Goal: Information Seeking & Learning: Find specific fact

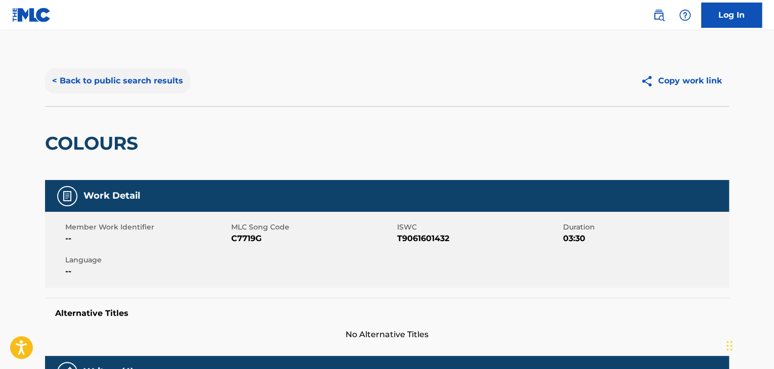
click at [118, 85] on button "< Back to public search results" at bounding box center [117, 80] width 145 height 25
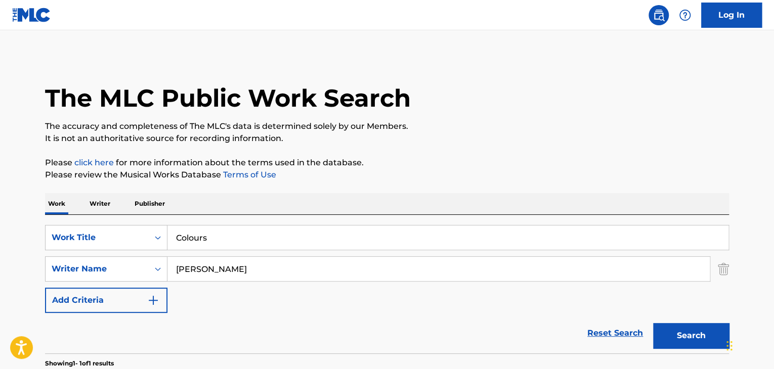
scroll to position [123, 0]
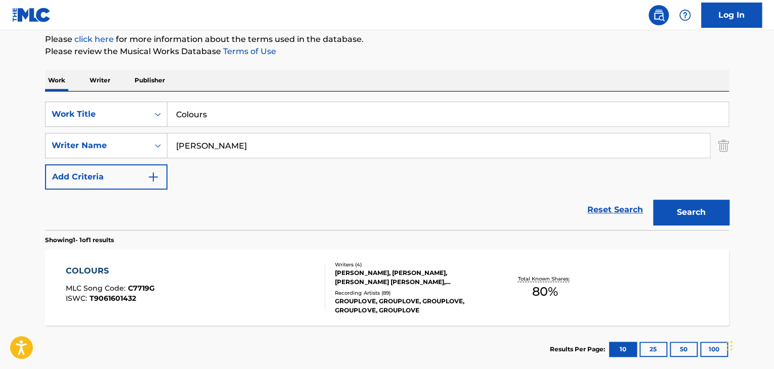
drag, startPoint x: 284, startPoint y: 114, endPoint x: 185, endPoint y: 112, distance: 99.2
click at [159, 116] on div "SearchWithCriteria035d6484-4321-42cb-93be-6990ca36bdb5 Work Title Colours" at bounding box center [387, 114] width 684 height 25
paste input "NAKED KIDS"
type input "NAKED KIDS"
click at [716, 215] on button "Search" at bounding box center [691, 212] width 76 height 25
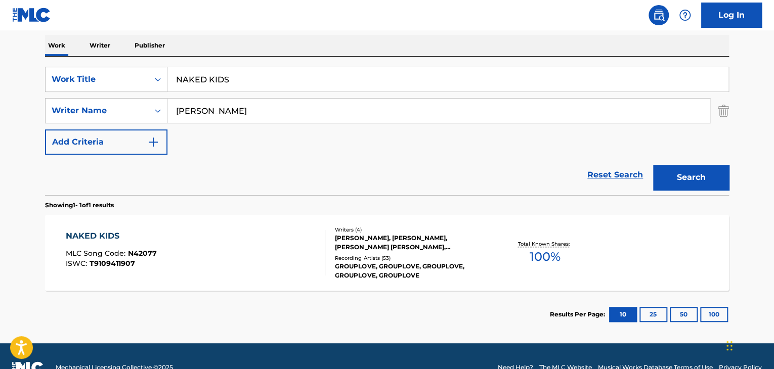
scroll to position [174, 0]
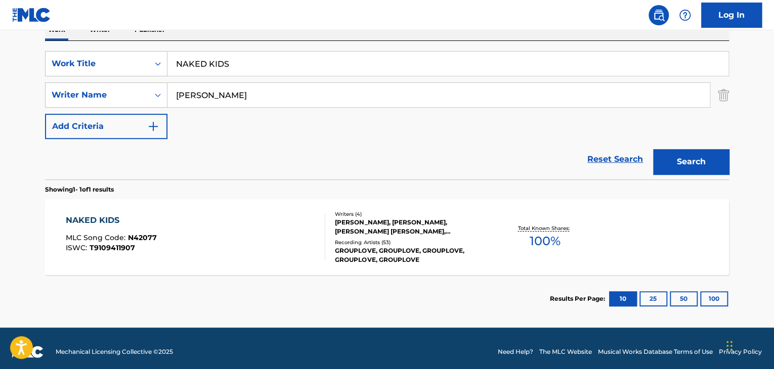
click at [256, 224] on div "NAKED KIDS MLC Song Code : N42077 ISWC : T9109411907" at bounding box center [196, 238] width 260 height 46
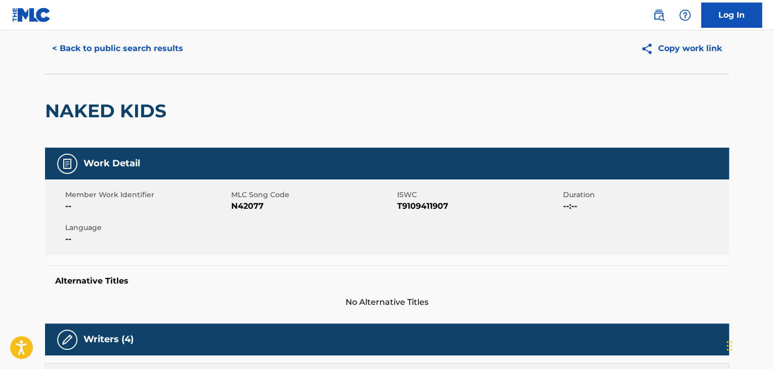
scroll to position [51, 0]
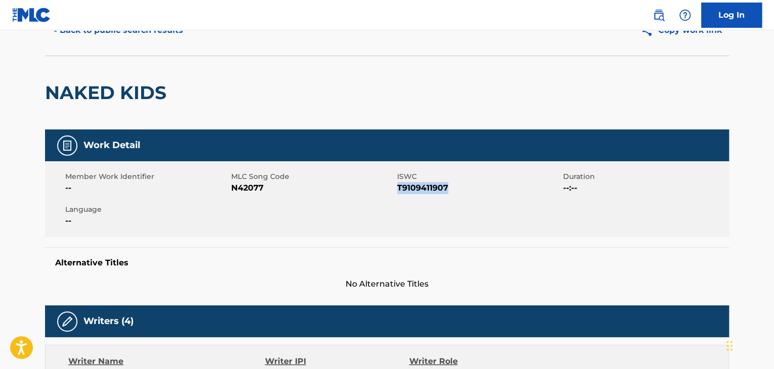
drag, startPoint x: 397, startPoint y: 187, endPoint x: 448, endPoint y: 193, distance: 51.4
click at [458, 192] on span "T9109411907" at bounding box center [478, 188] width 163 height 12
copy span "T9109411907"
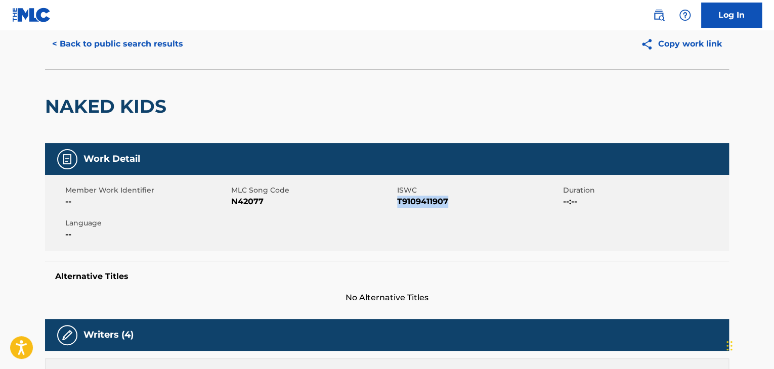
scroll to position [0, 0]
